Goal: Information Seeking & Learning: Check status

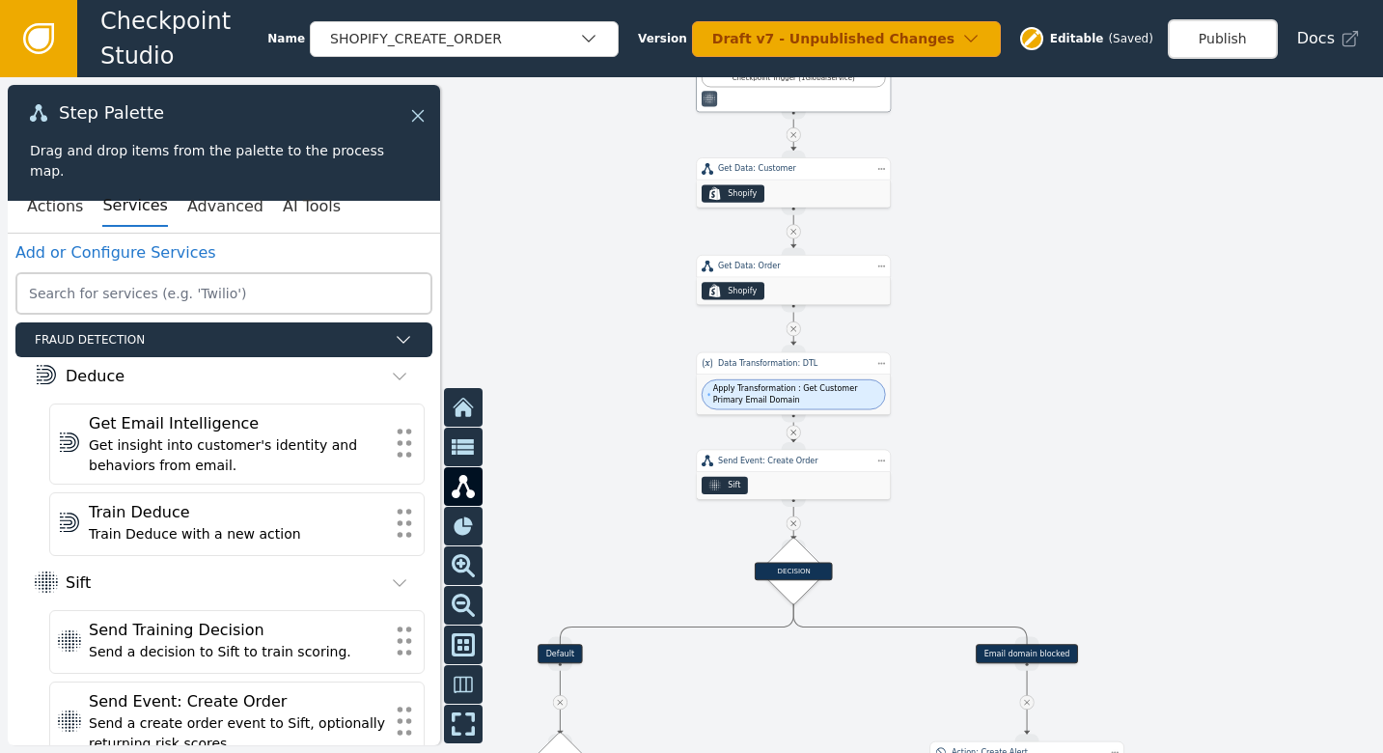
click at [419, 114] on icon at bounding box center [418, 116] width 12 height 12
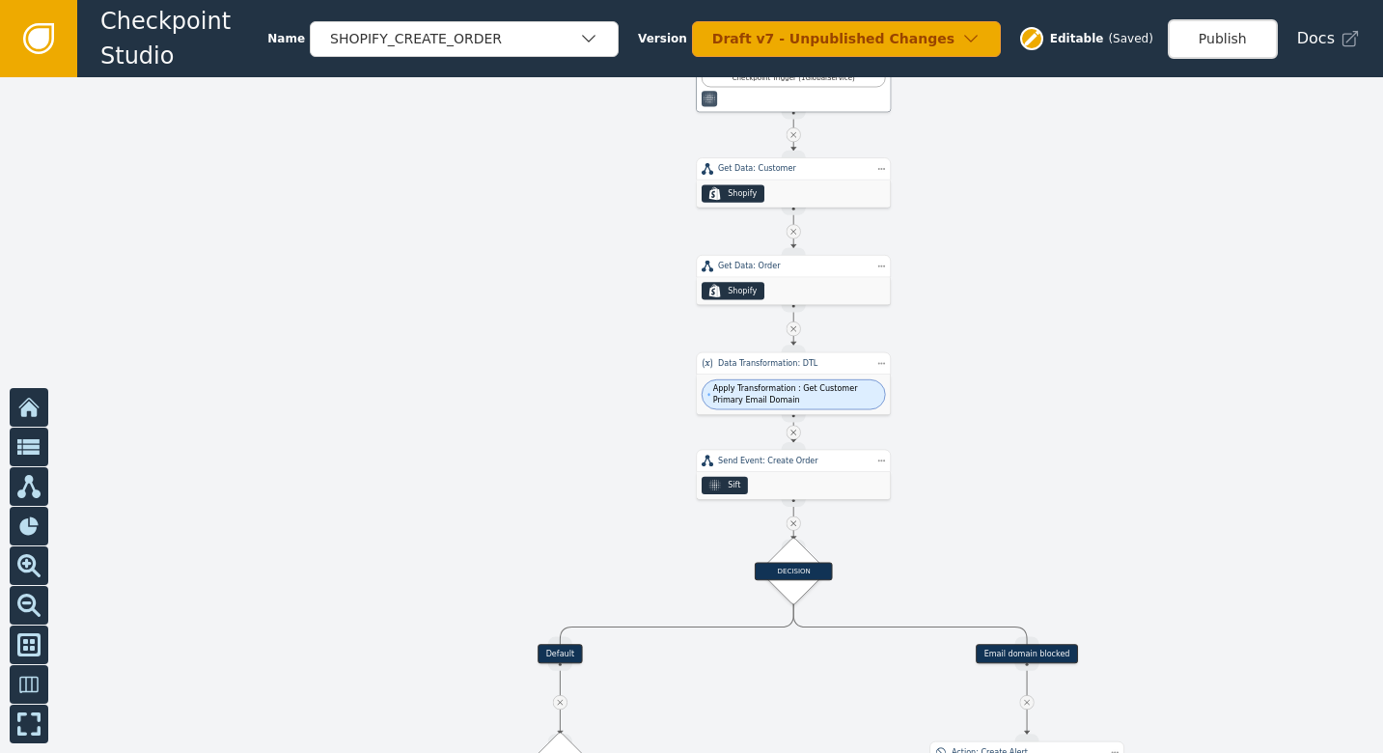
click at [31, 32] on icon at bounding box center [38, 38] width 21 height 21
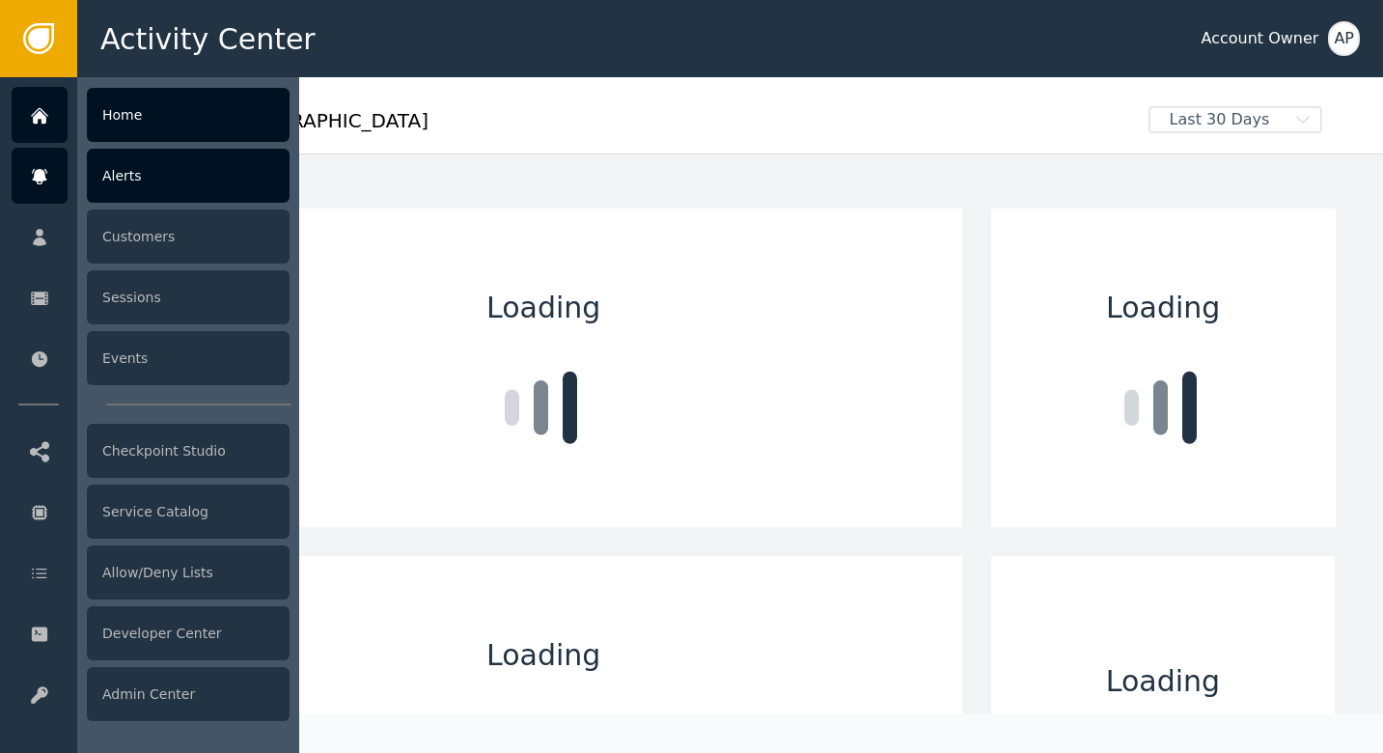
click at [127, 193] on div "Alerts" at bounding box center [188, 176] width 203 height 54
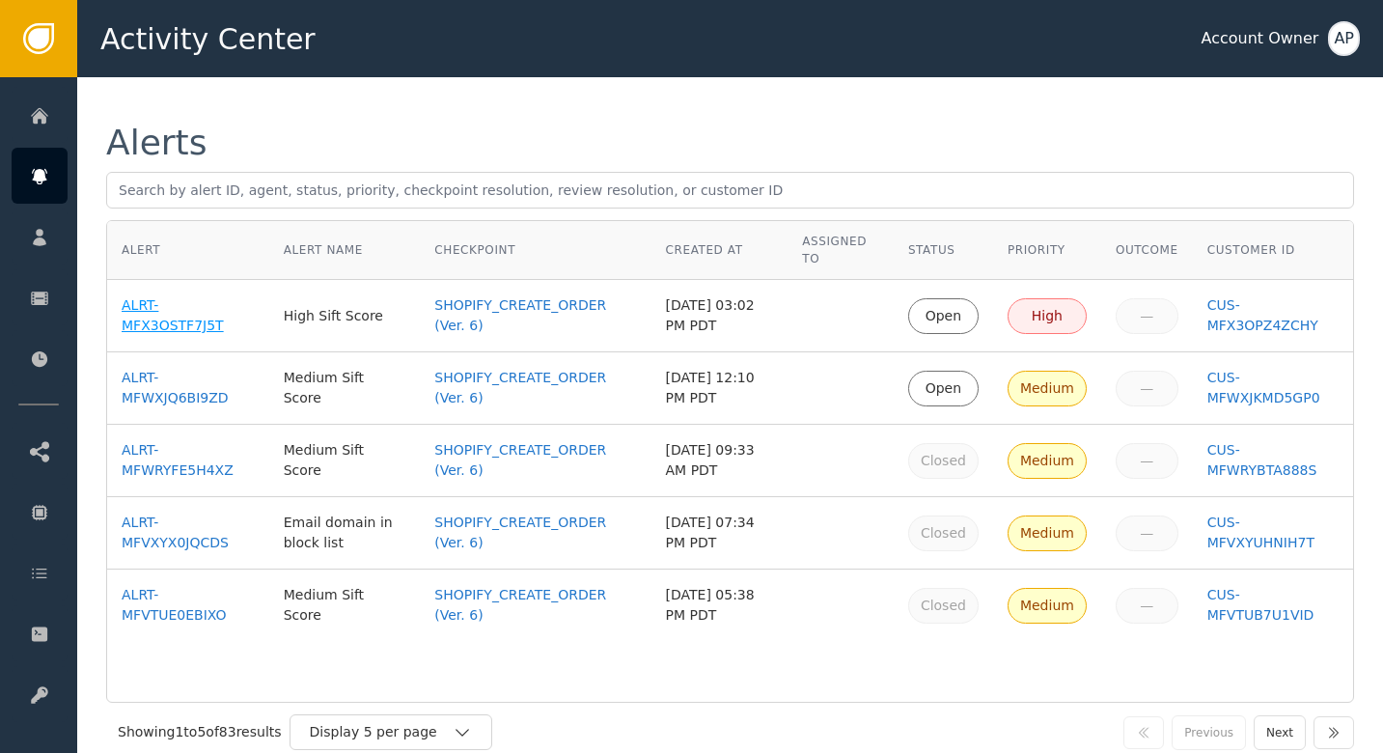
click at [194, 325] on div "ALRT-MFX3OSTF7J5T" at bounding box center [188, 315] width 133 height 41
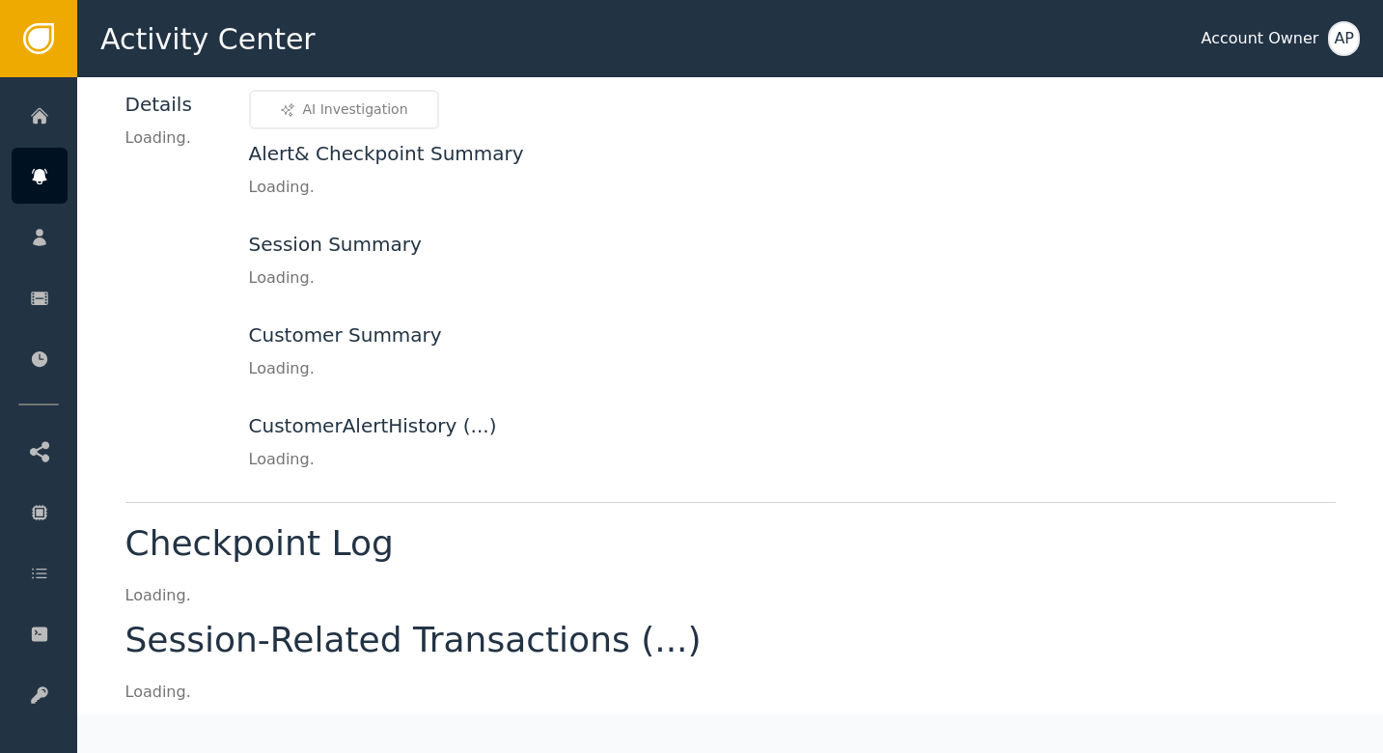
scroll to position [157, 0]
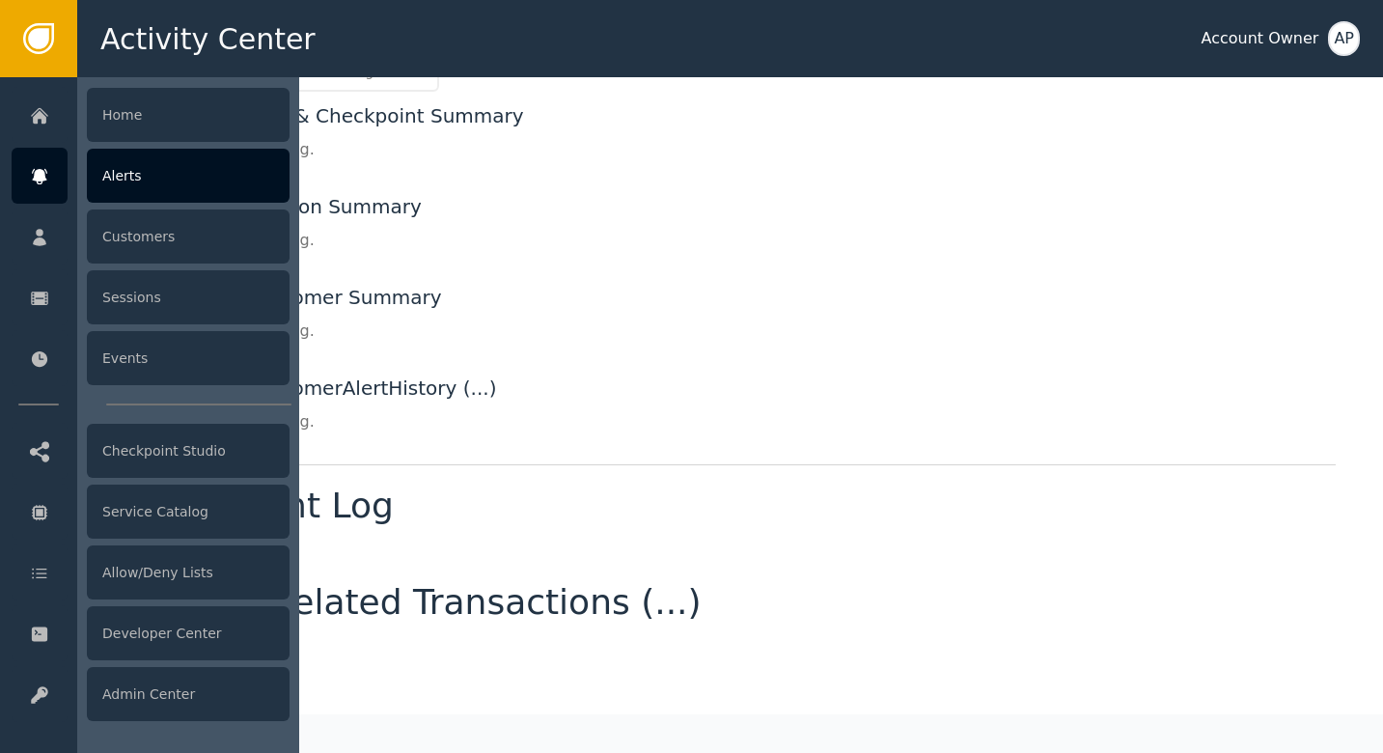
click at [135, 187] on div "Alerts" at bounding box center [188, 176] width 203 height 54
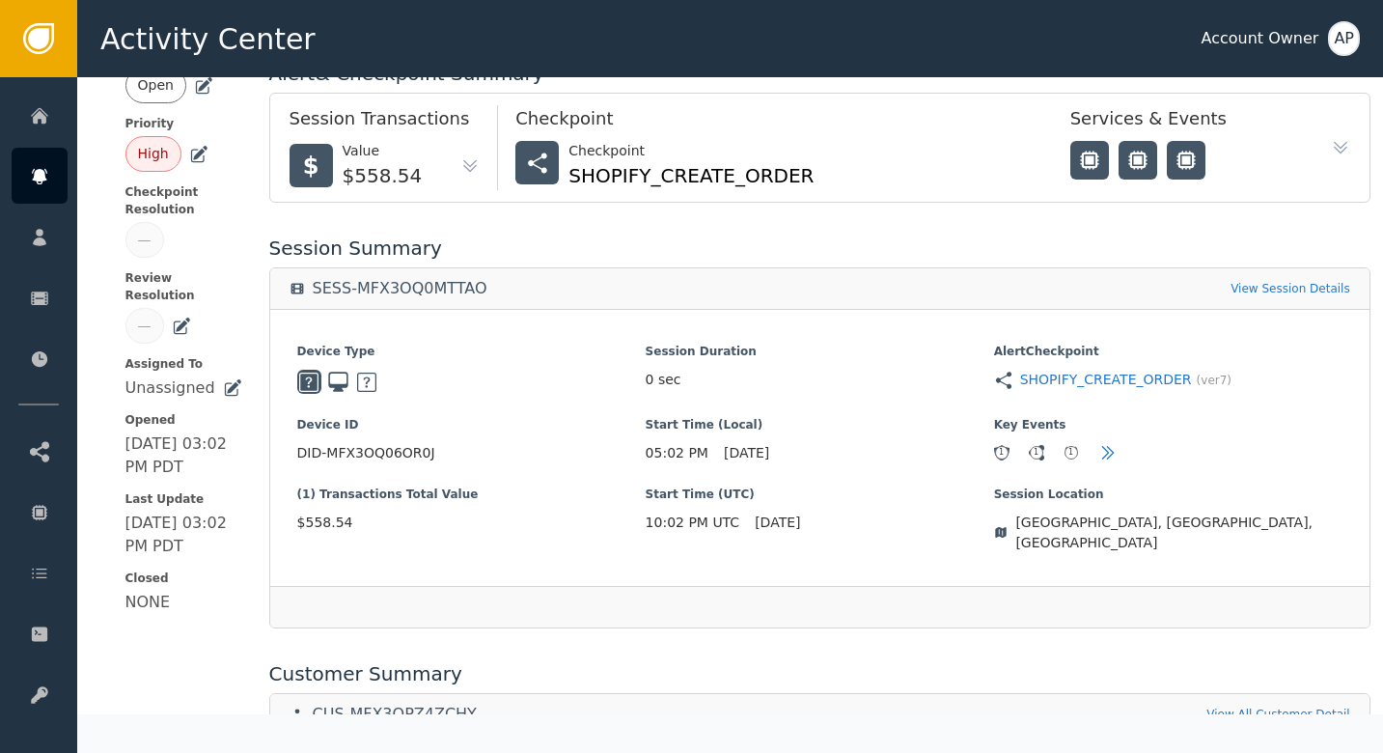
scroll to position [207, 0]
